Goal: Task Accomplishment & Management: Complete application form

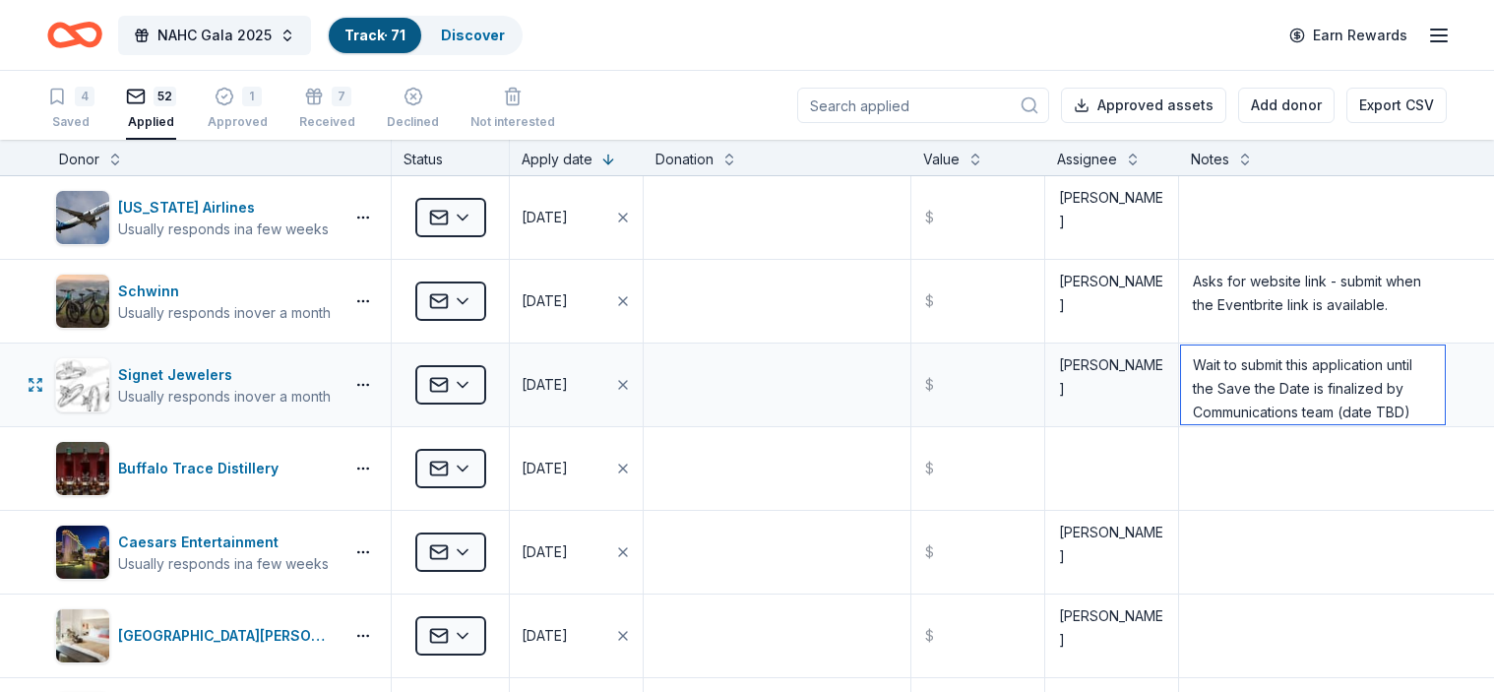
click at [1268, 397] on textarea "Wait to submit this application until the Save the Date is finalized by Communi…" at bounding box center [1313, 385] width 264 height 79
click at [1380, 301] on textarea "Asks for website link - submit when the Eventbrite link is available." at bounding box center [1313, 301] width 264 height 79
drag, startPoint x: 1380, startPoint y: 301, endPoint x: 1187, endPoint y: 280, distance: 194.2
click at [1187, 280] on textarea "Asks for website link - submit when the Eventbrite link is available." at bounding box center [1313, 301] width 264 height 79
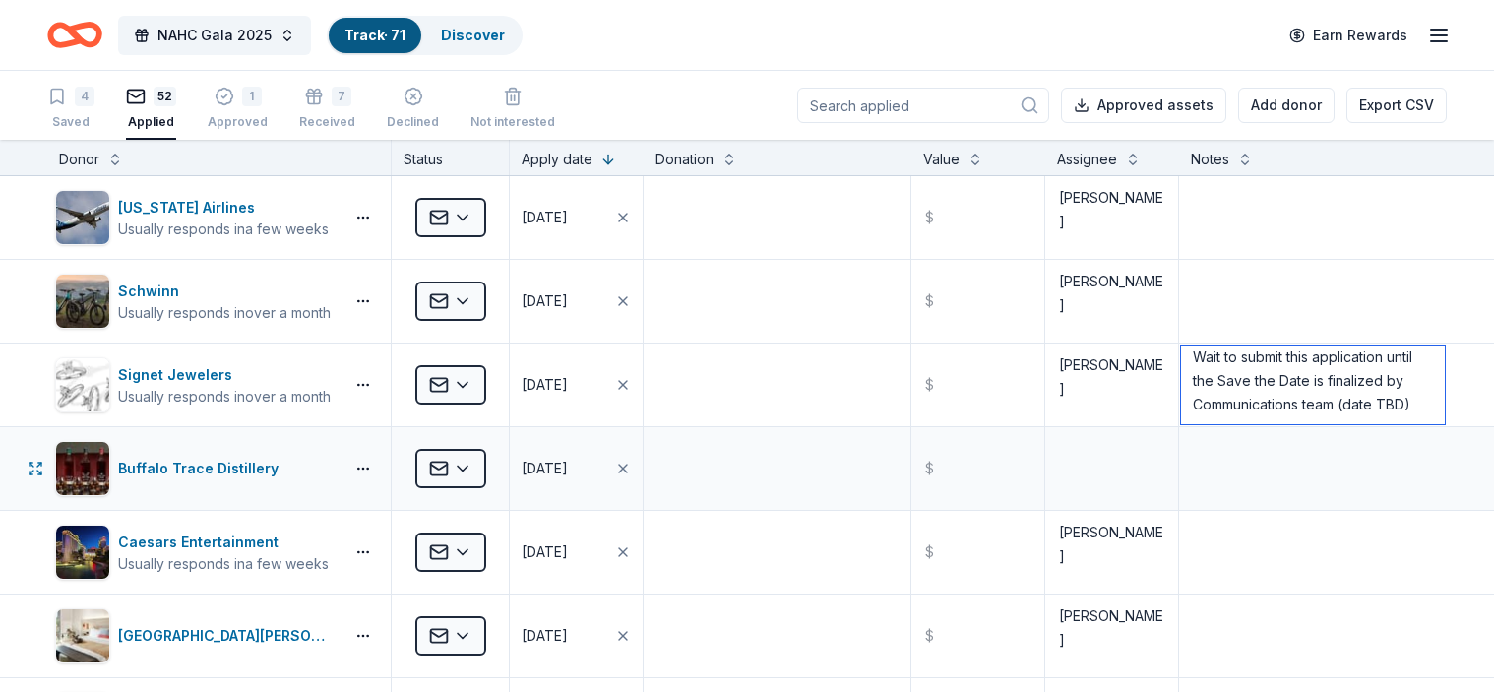
drag, startPoint x: 1180, startPoint y: 367, endPoint x: 1472, endPoint y: 507, distance: 323.2
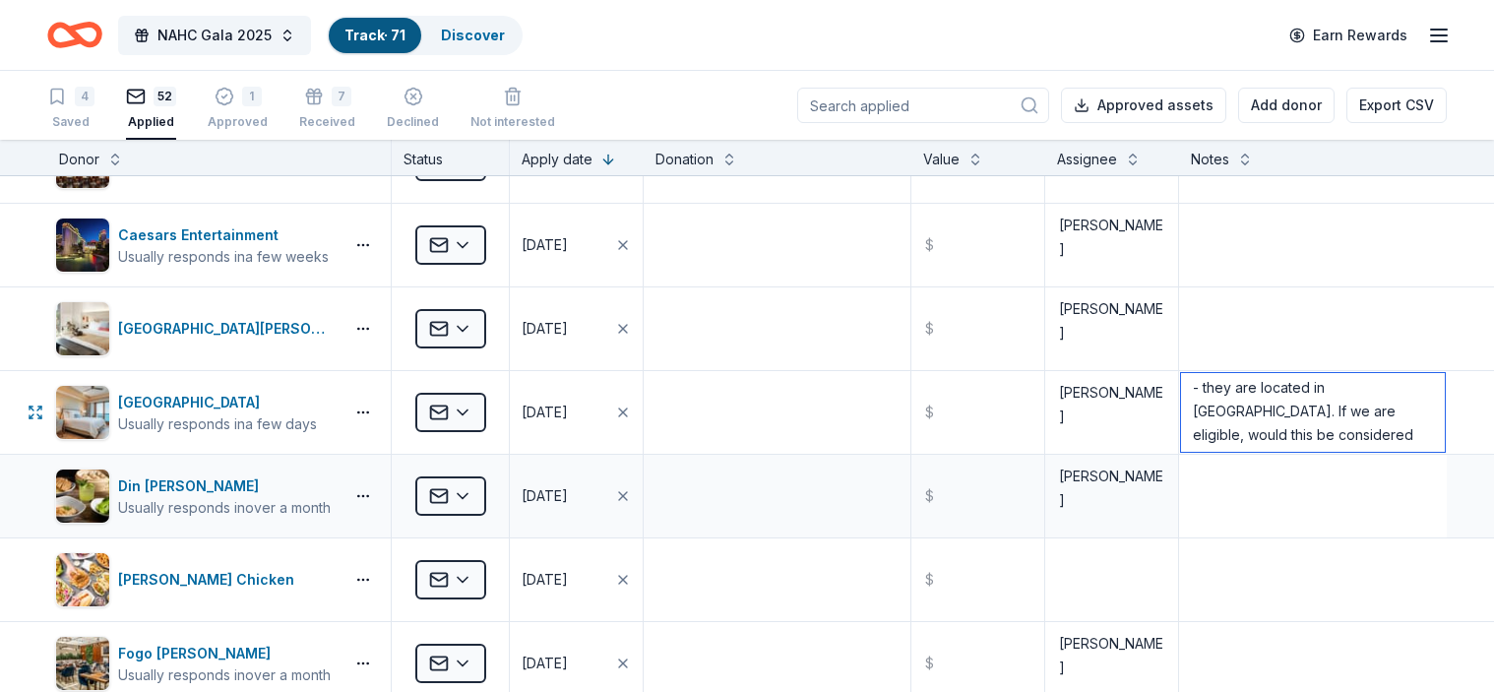
scroll to position [126, 0]
drag, startPoint x: 1174, startPoint y: 394, endPoint x: 1412, endPoint y: 521, distance: 269.1
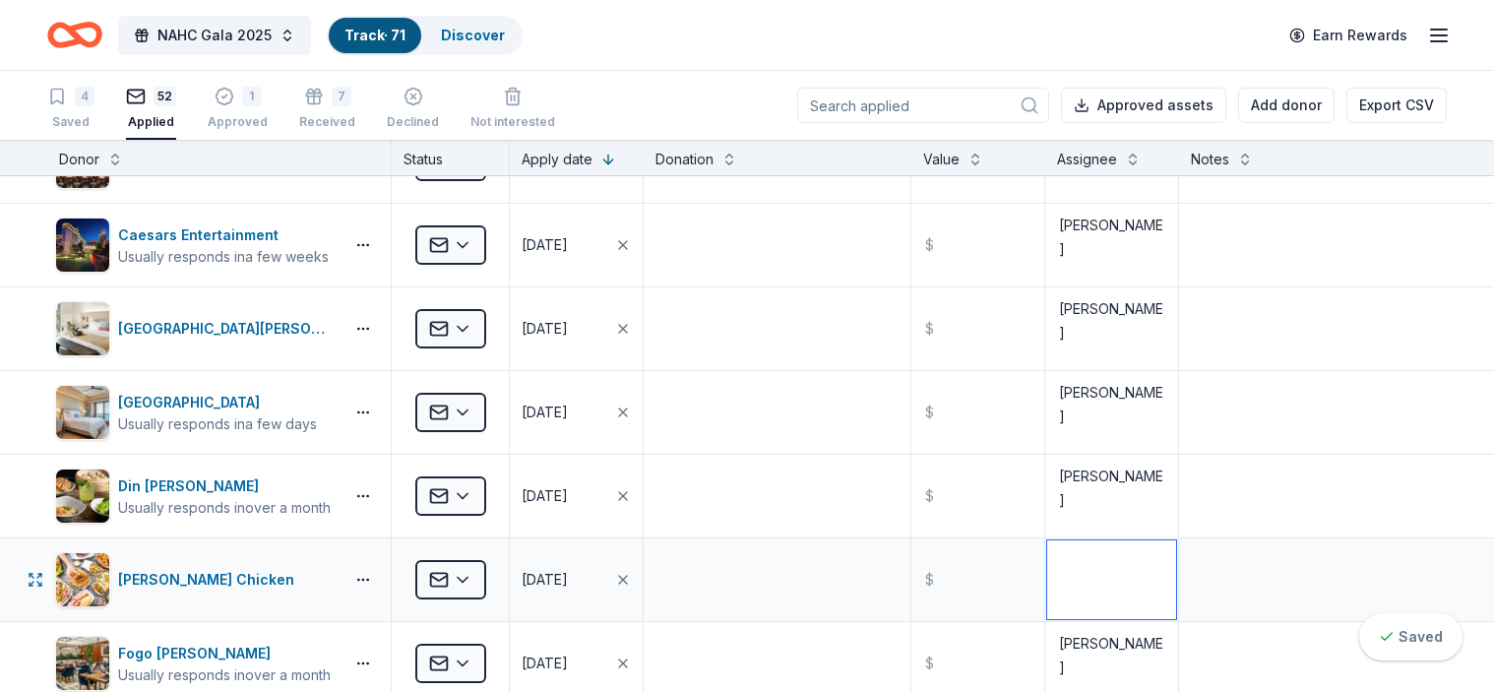
click at [1079, 585] on textarea at bounding box center [1111, 579] width 129 height 79
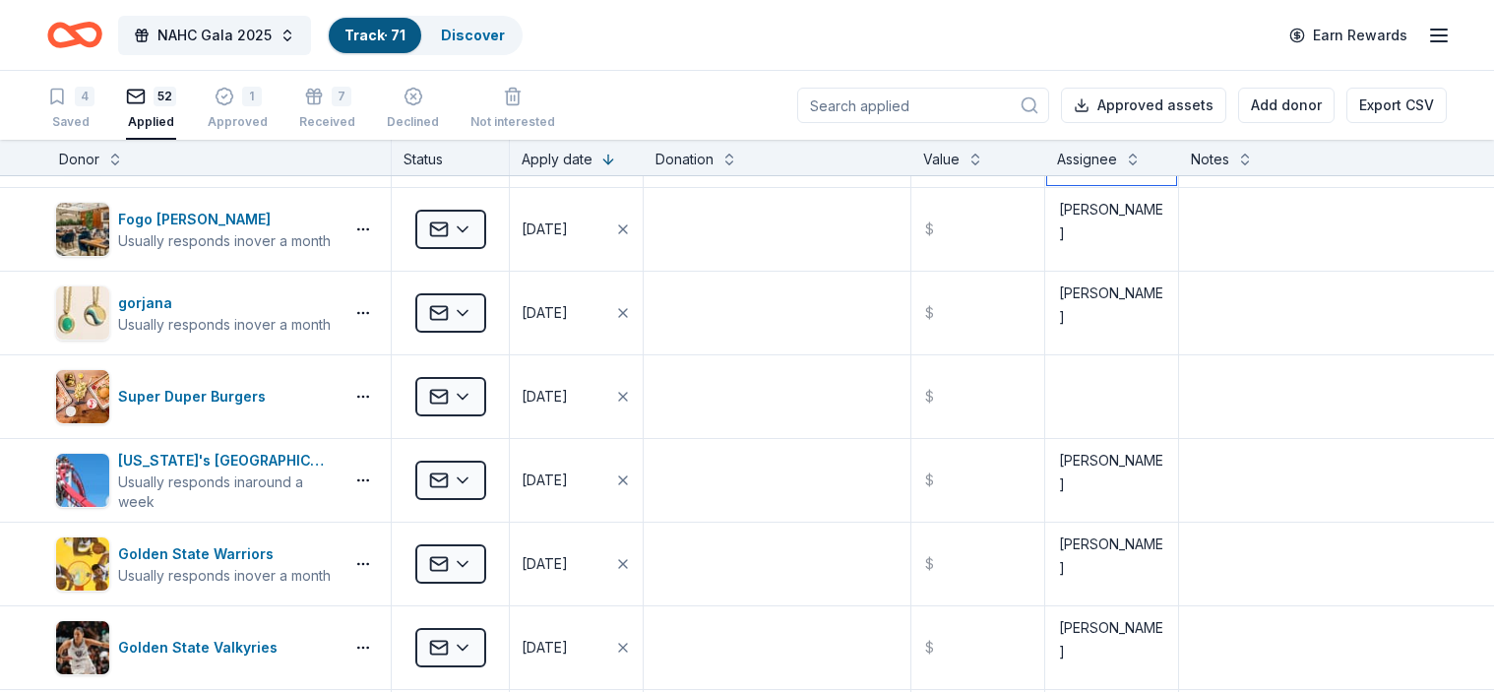
scroll to position [832, 0]
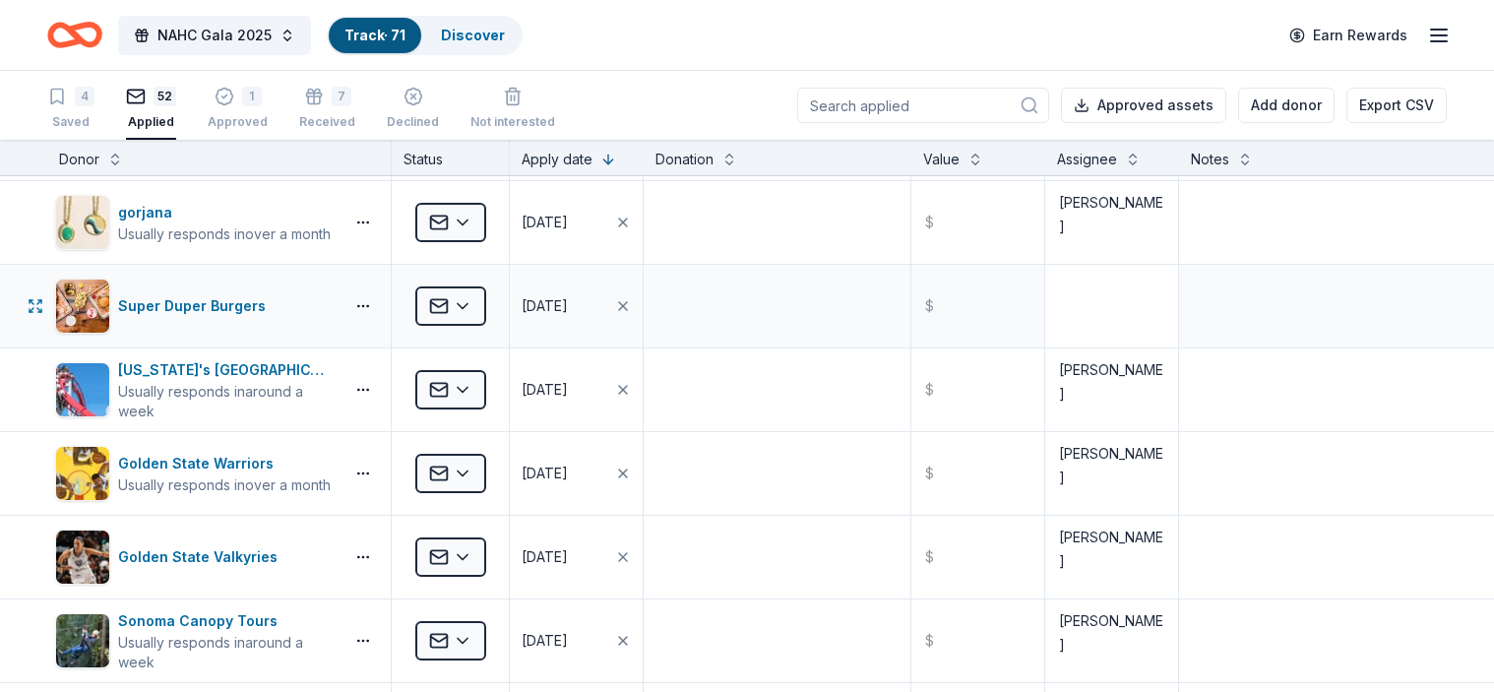
type textarea "[PERSON_NAME]"
click at [1130, 333] on textarea at bounding box center [1111, 306] width 129 height 79
click at [1087, 284] on textarea at bounding box center [1111, 306] width 129 height 79
type textarea "[PERSON_NAME]"
click at [1306, 379] on textarea at bounding box center [1313, 389] width 264 height 79
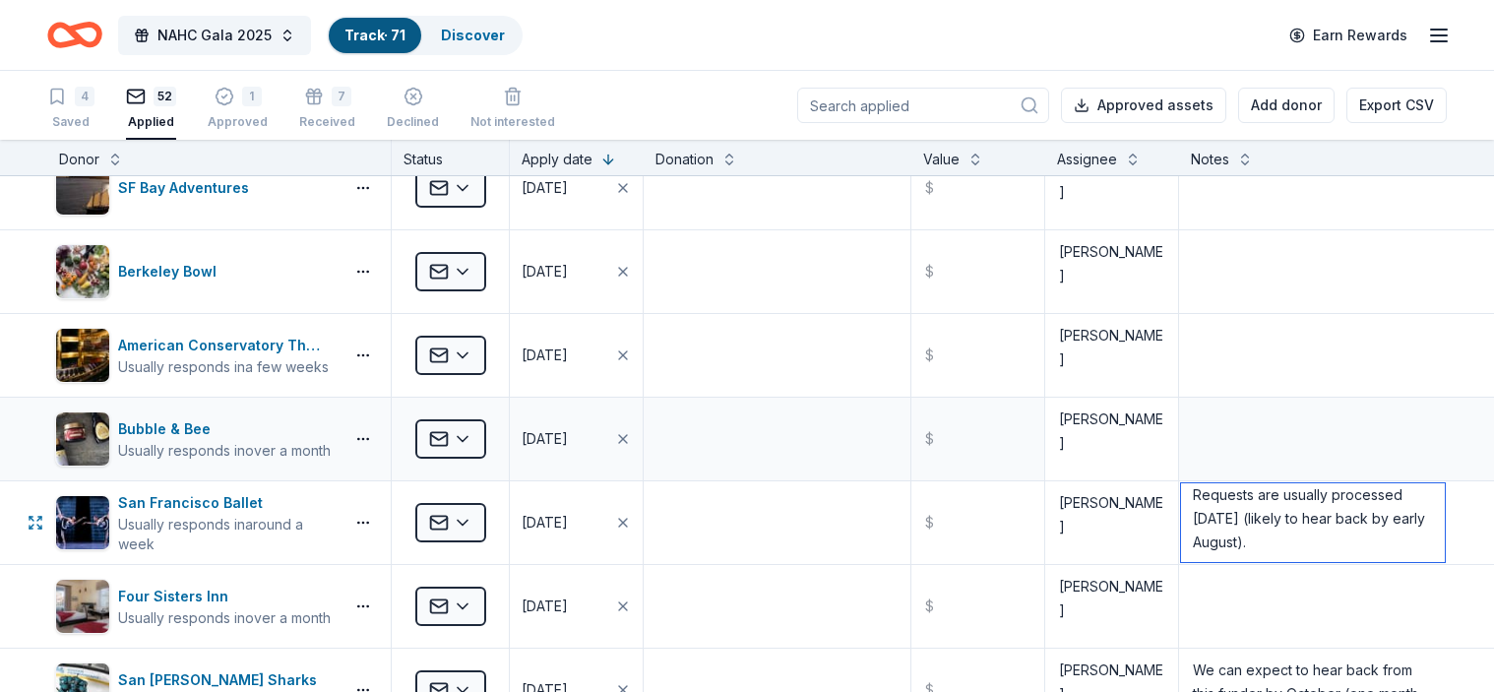
scroll to position [0, 0]
drag, startPoint x: 1355, startPoint y: 553, endPoint x: 1155, endPoint y: 460, distance: 220.6
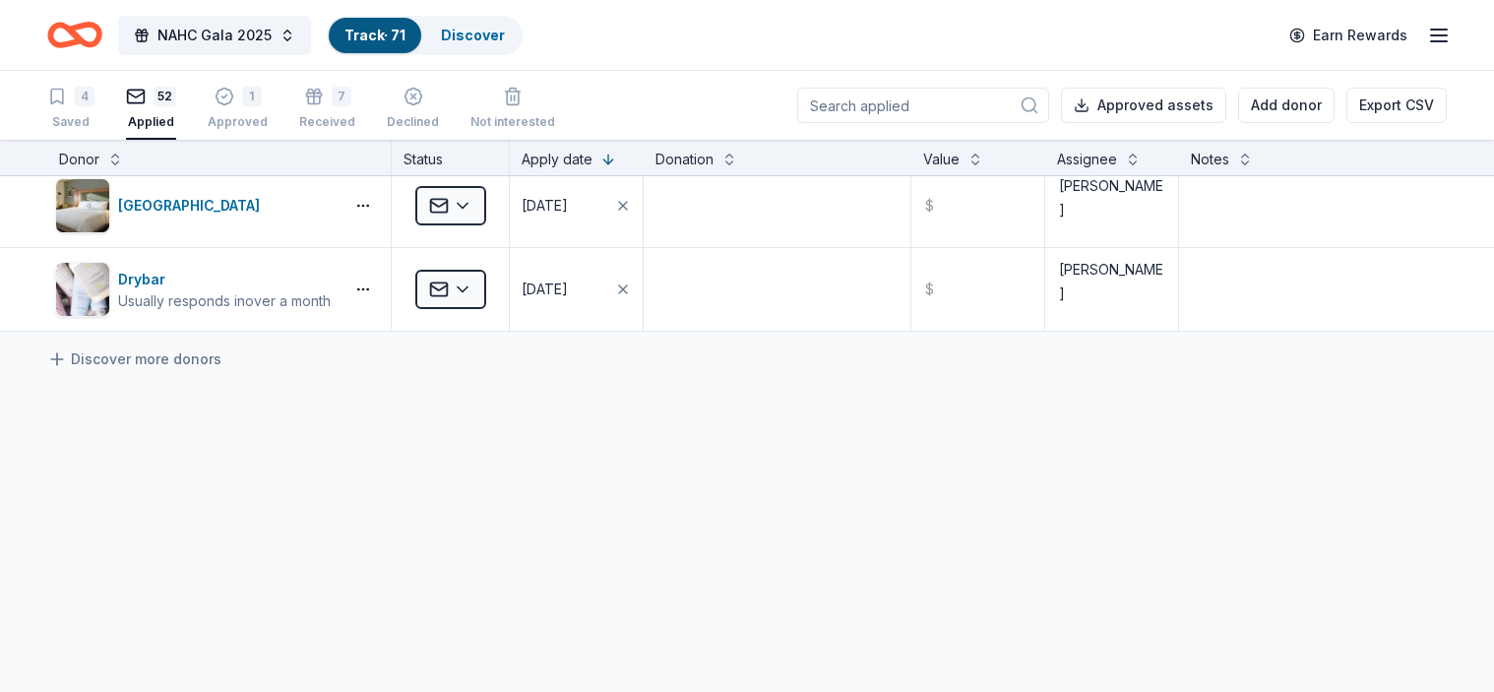
scroll to position [4204, 0]
